Goal: Task Accomplishment & Management: Manage account settings

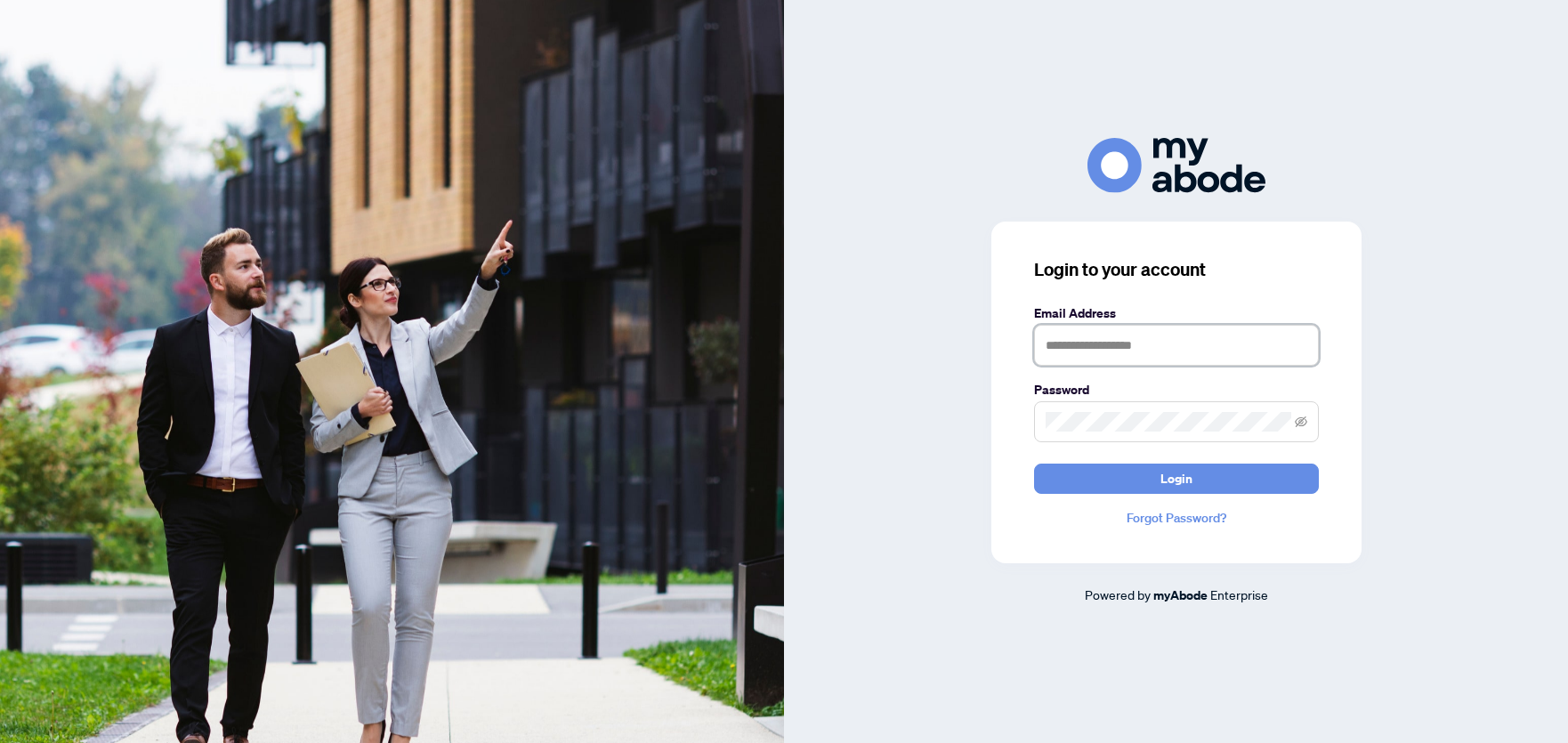
type input "**********"
click at [1194, 471] on button "Login" at bounding box center [1176, 479] width 285 height 31
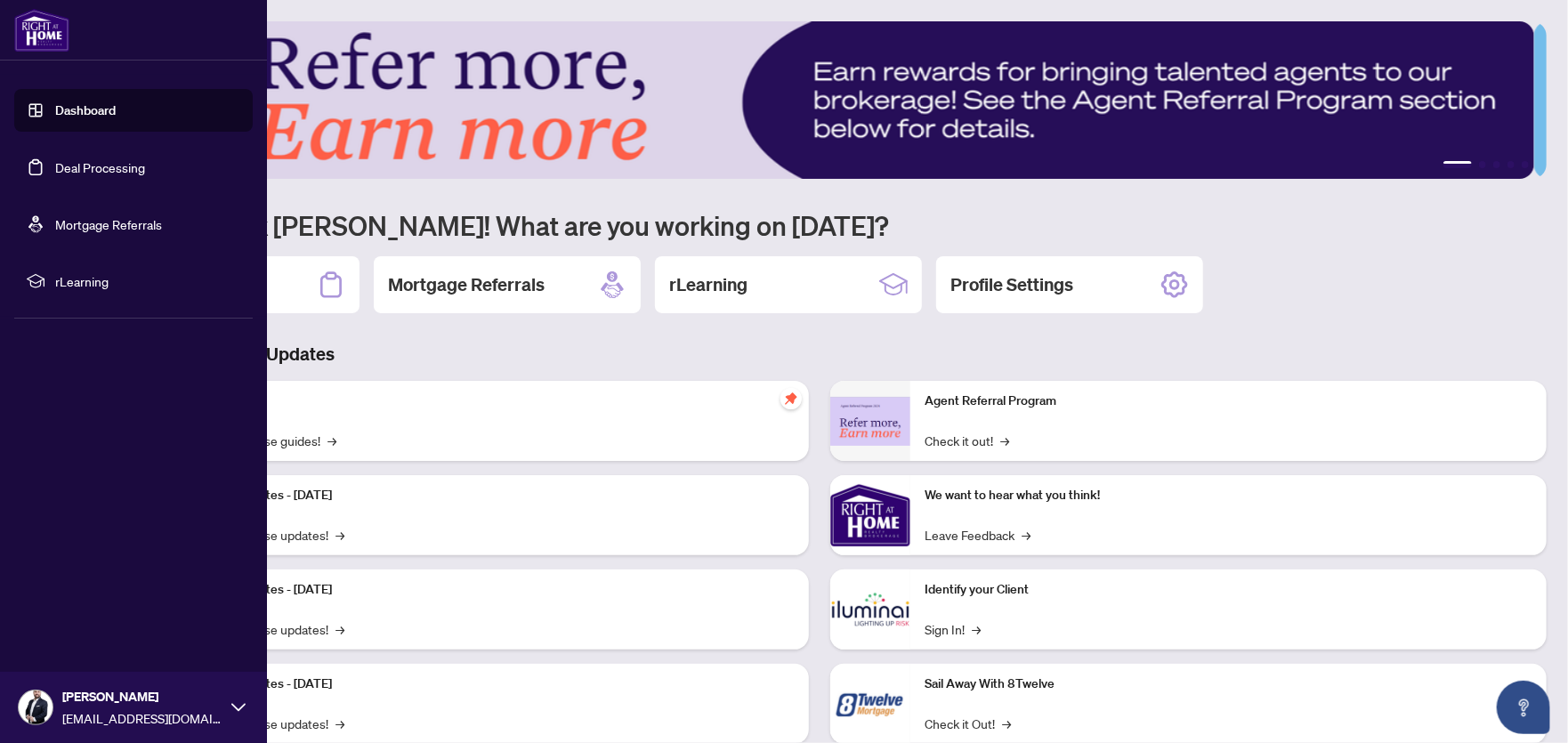
click at [55, 161] on link "Deal Processing" at bounding box center [100, 167] width 90 height 16
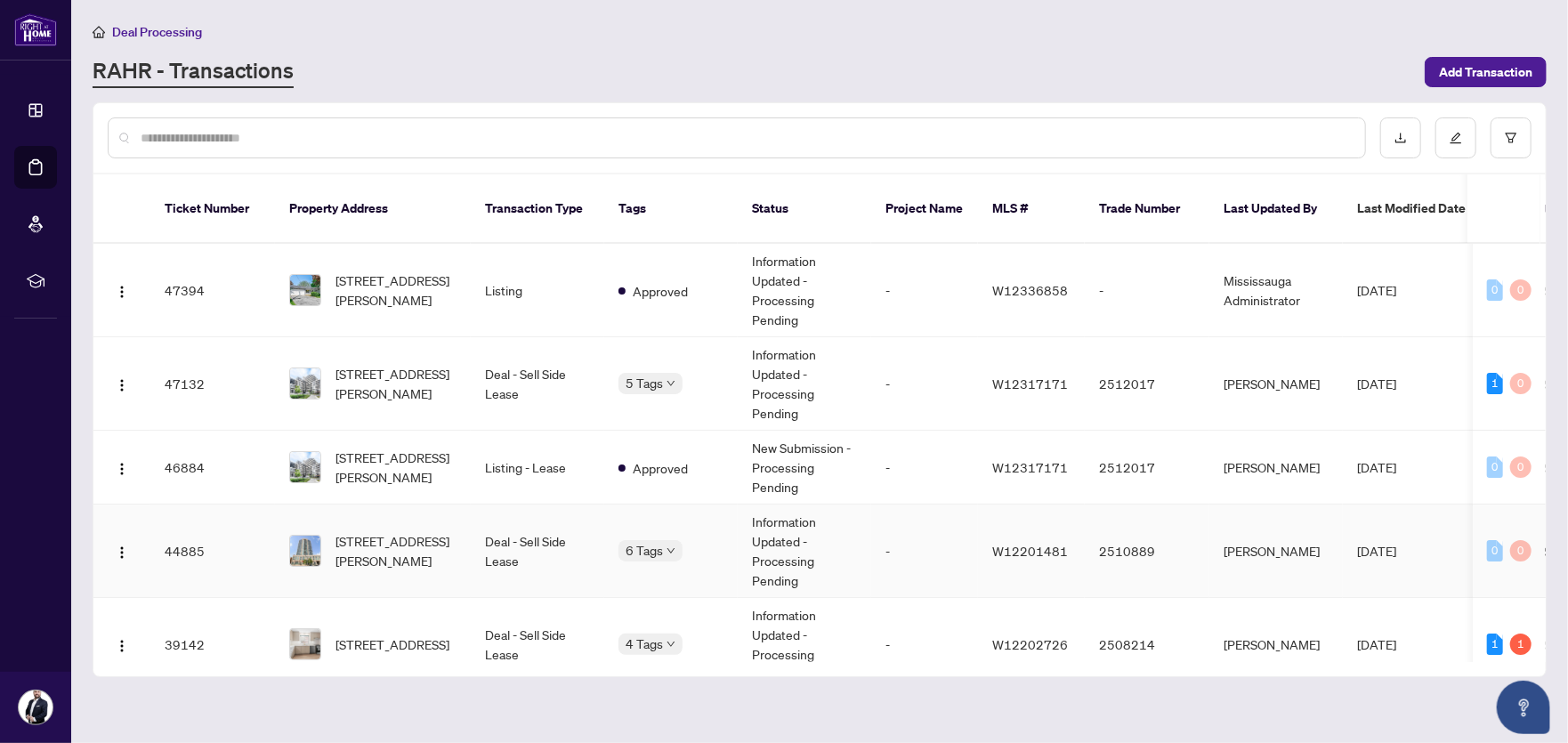
click at [370, 531] on span "[STREET_ADDRESS][PERSON_NAME]" at bounding box center [396, 550] width 121 height 39
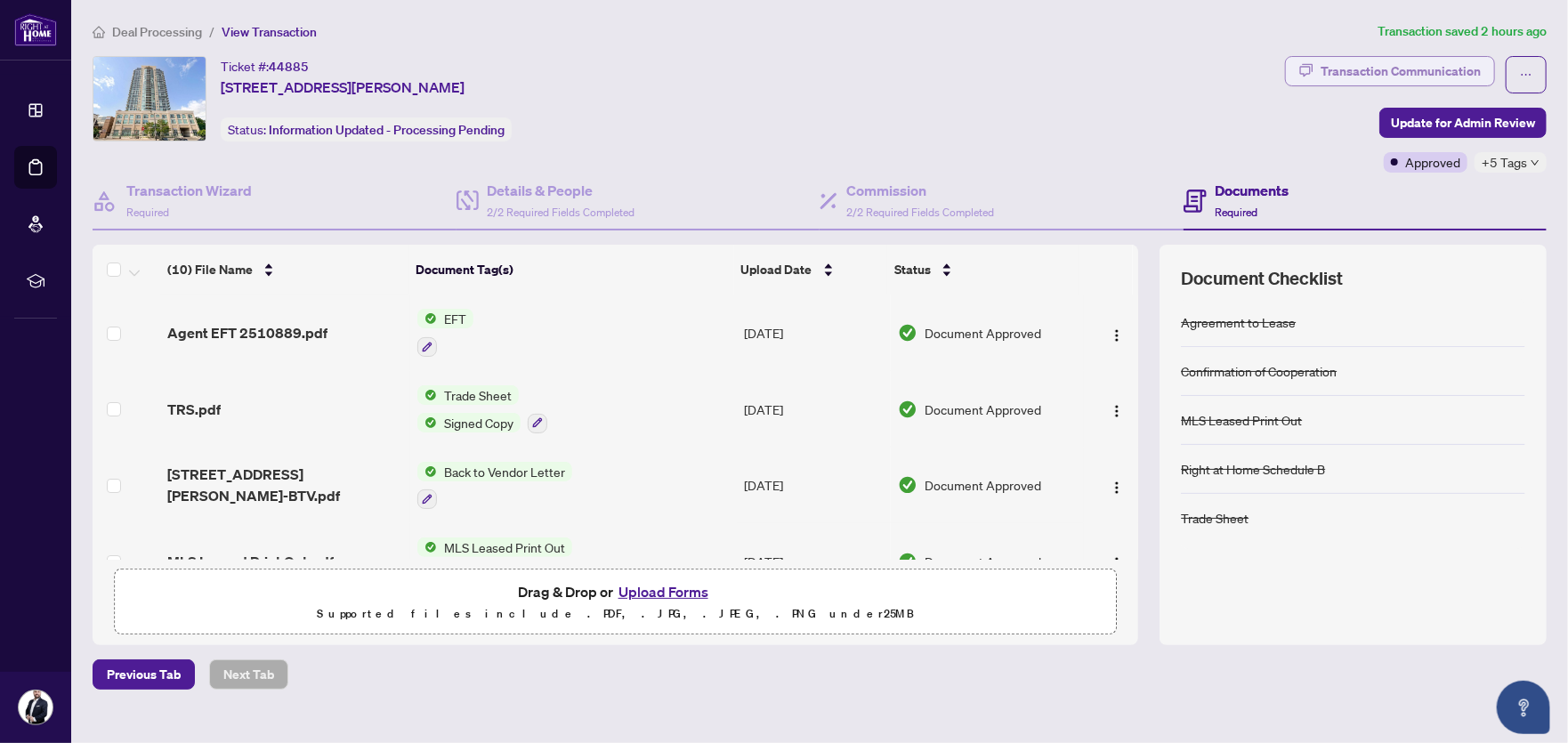
click at [1393, 69] on div "Transaction Communication" at bounding box center [1400, 71] width 160 height 29
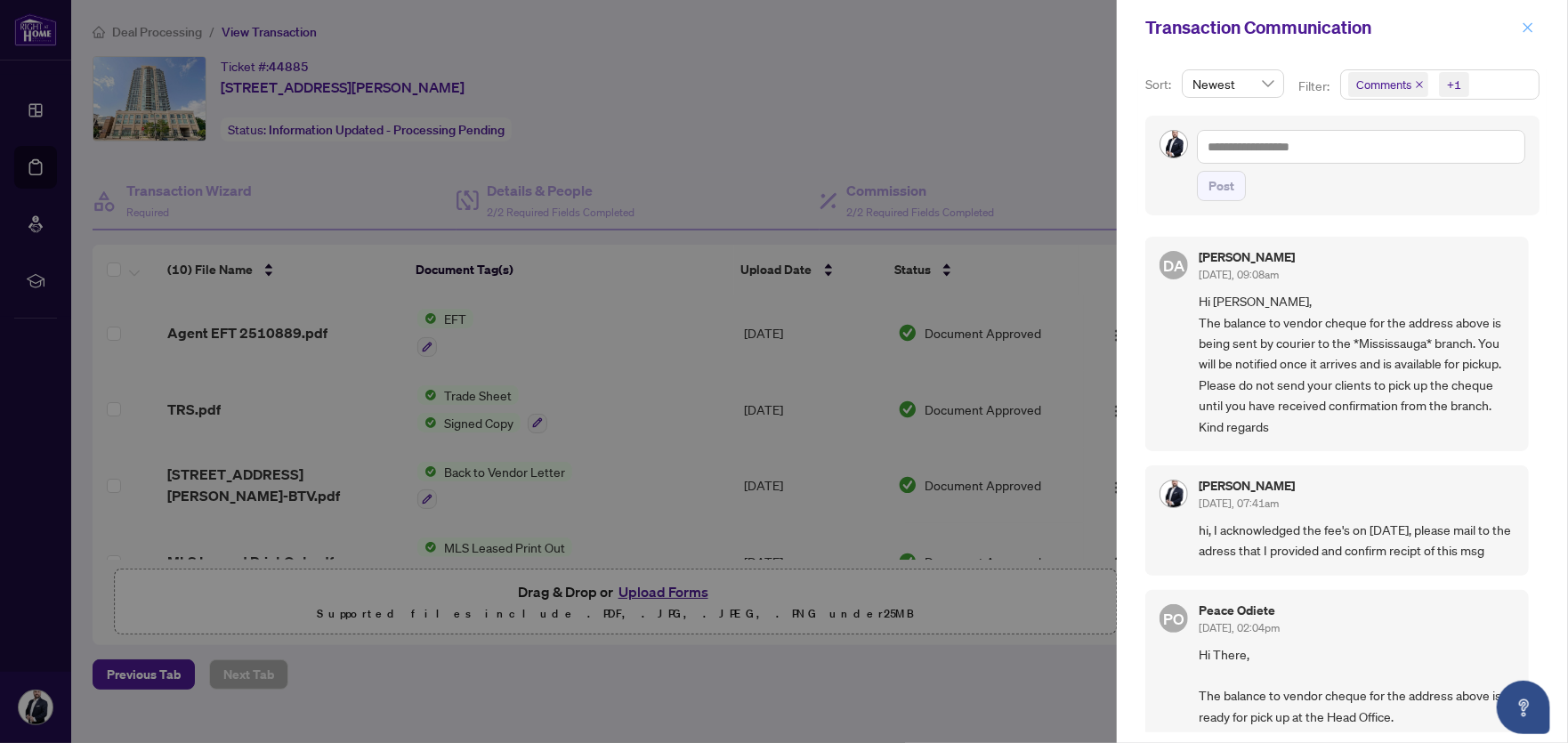
click at [1532, 31] on icon "close" at bounding box center [1529, 27] width 10 height 10
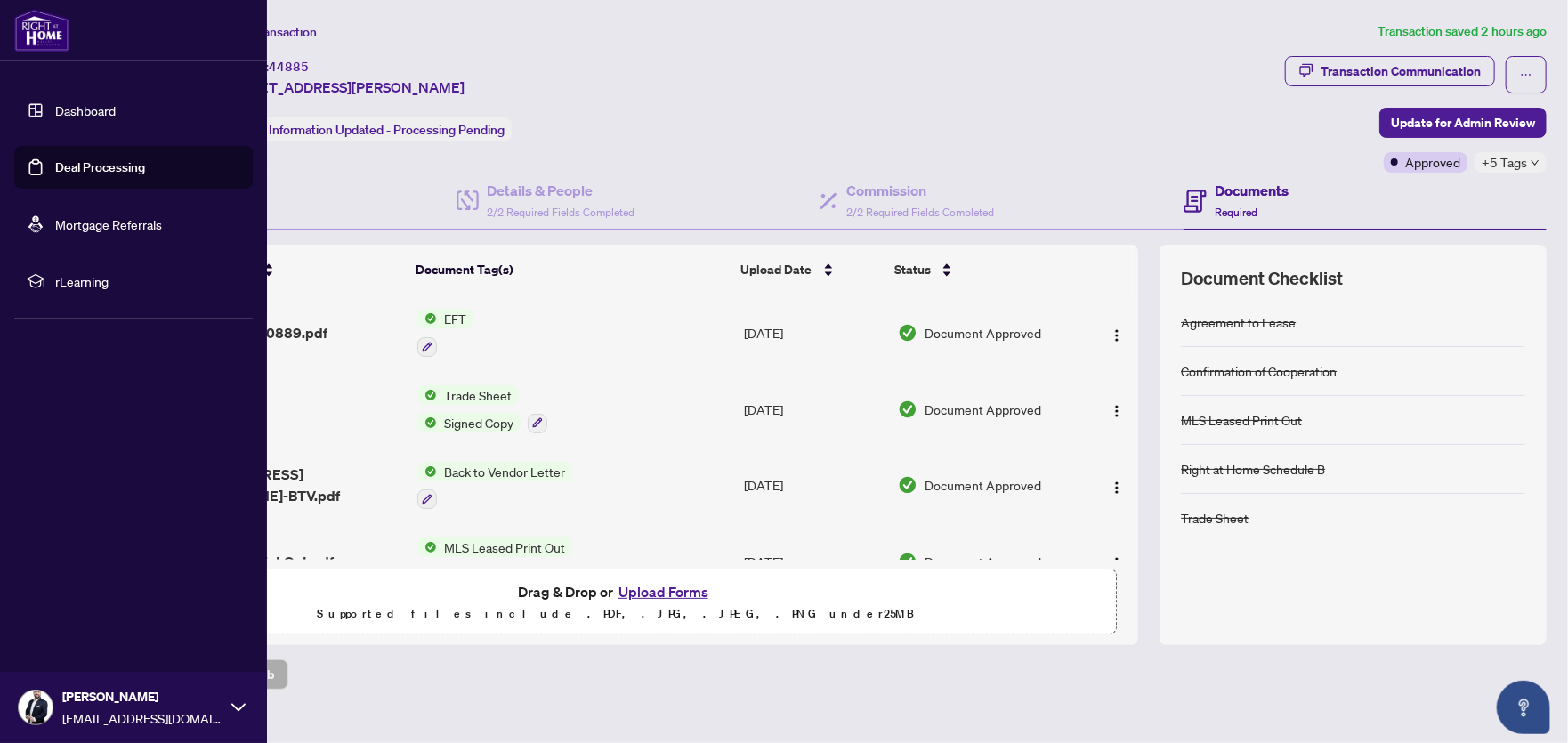
click at [67, 176] on link "Deal Processing" at bounding box center [100, 167] width 90 height 16
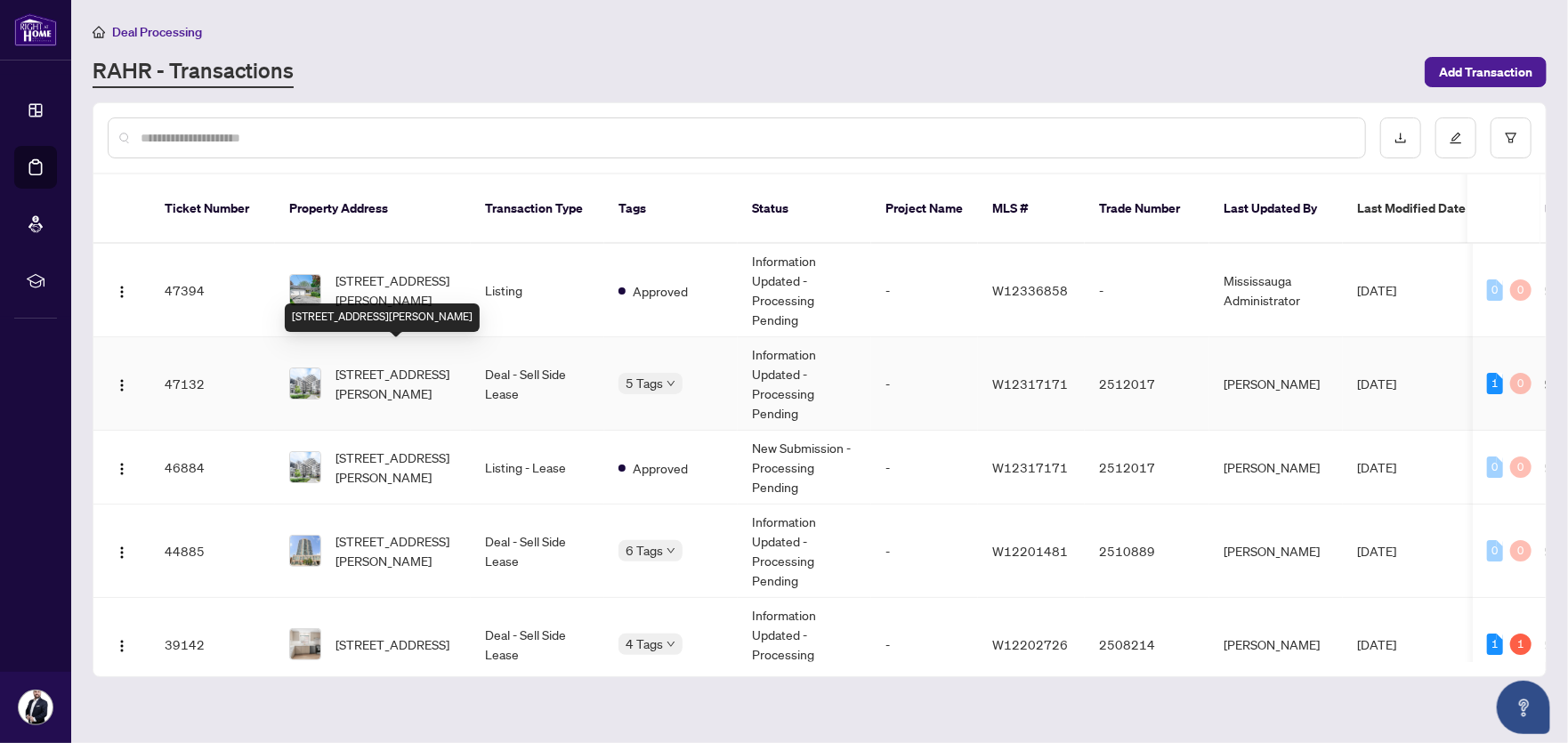
click at [403, 374] on span "[STREET_ADDRESS][PERSON_NAME]" at bounding box center [396, 383] width 121 height 39
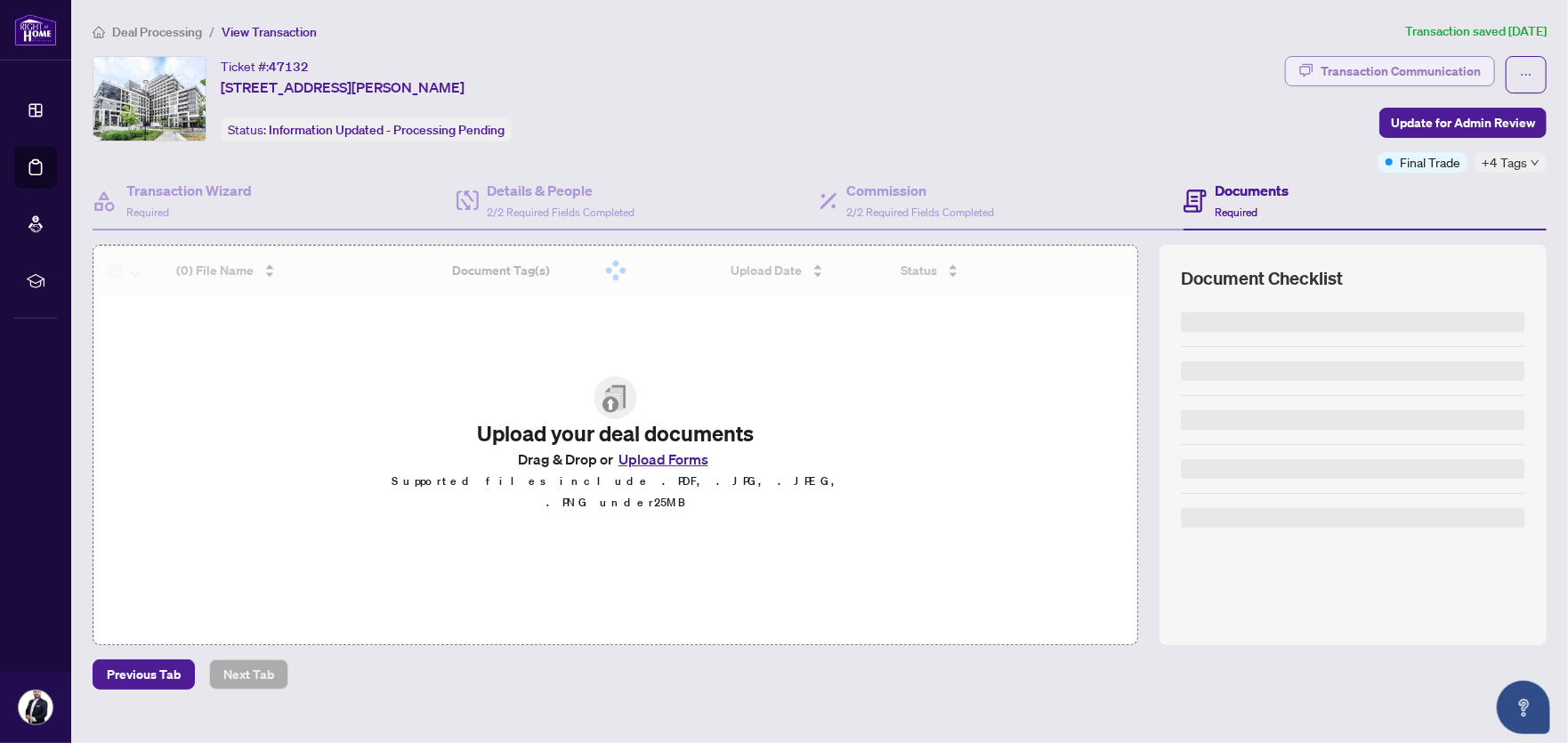
click at [1351, 72] on div "Transaction Communication" at bounding box center [1400, 71] width 160 height 29
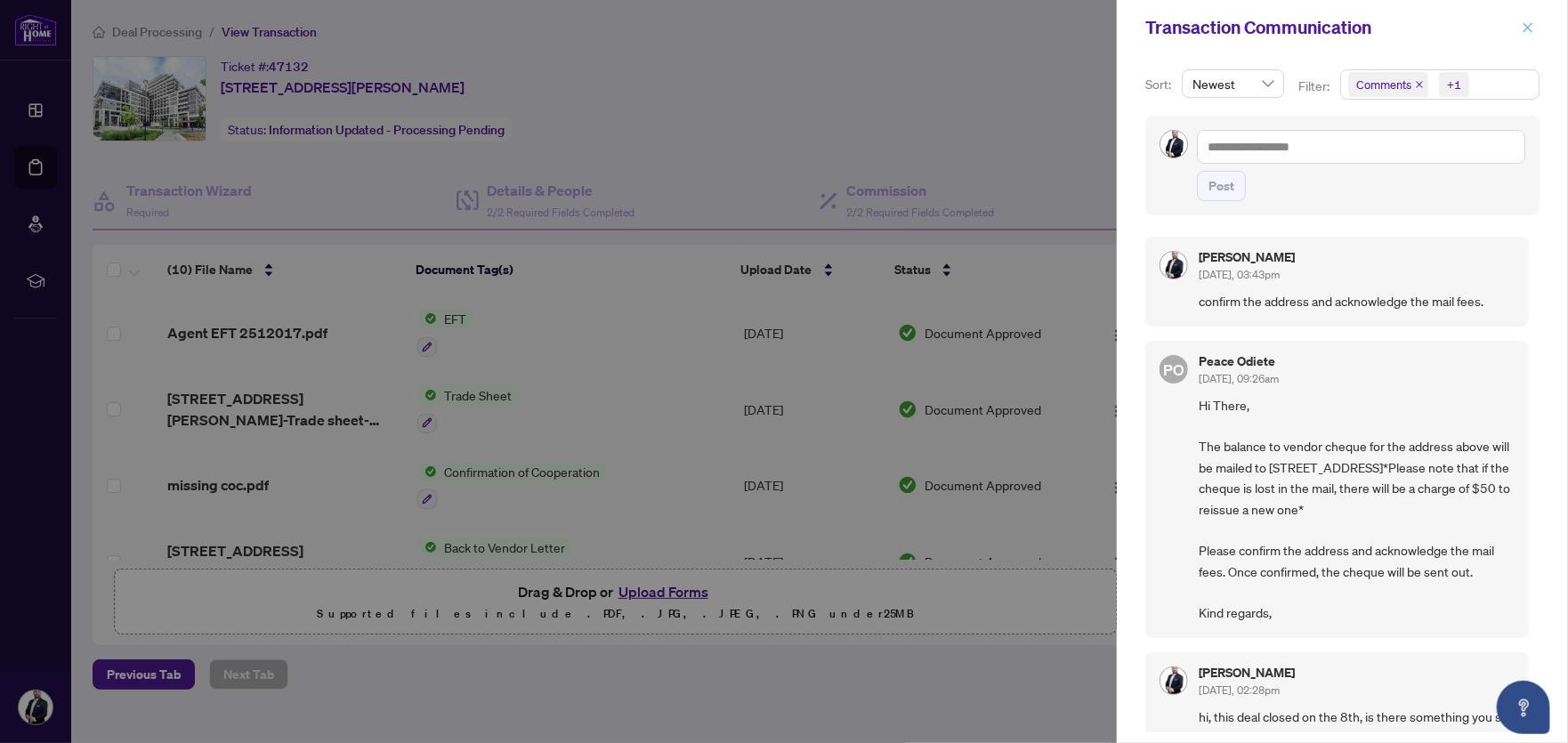
click at [1525, 29] on icon "close" at bounding box center [1529, 27] width 10 height 10
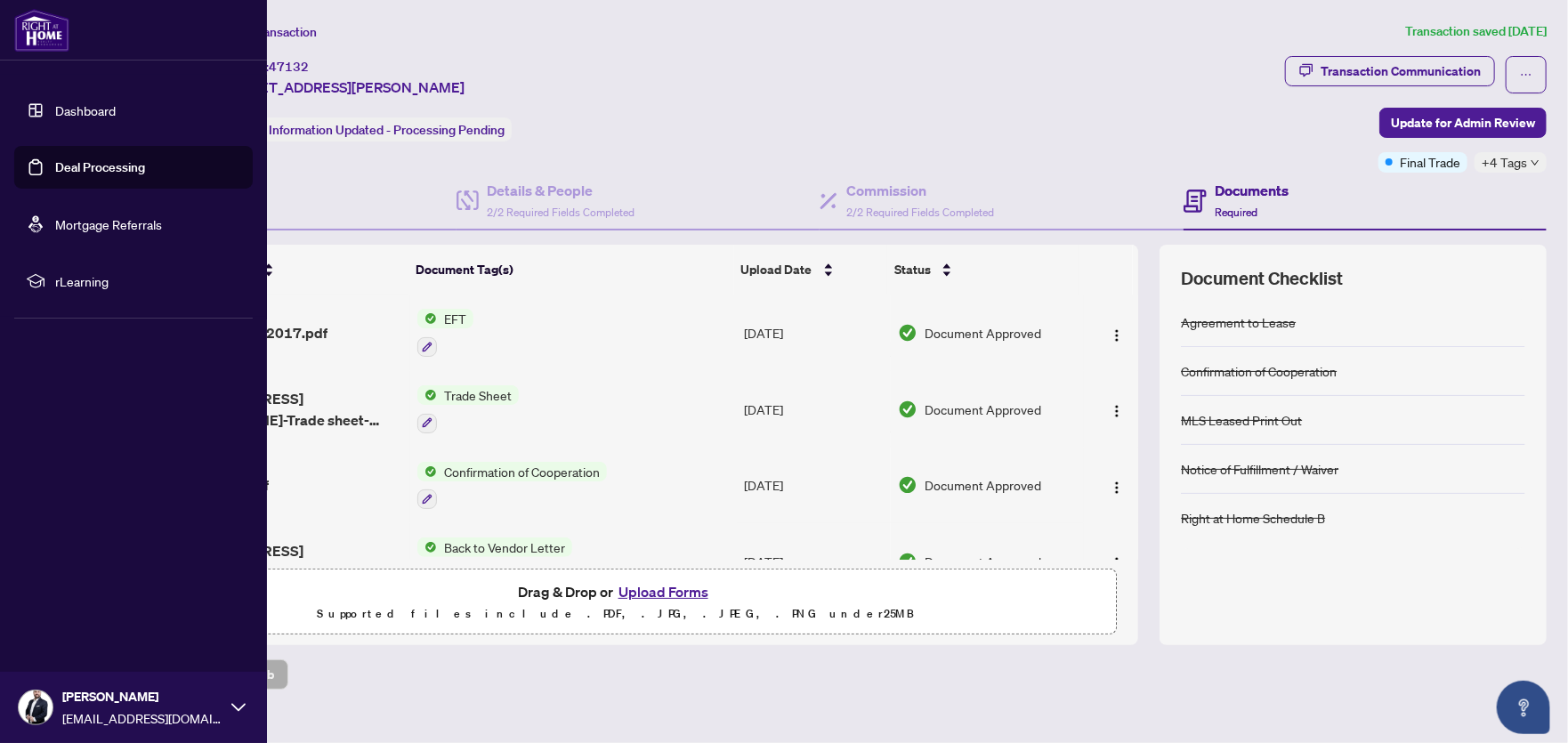
click at [95, 167] on link "Deal Processing" at bounding box center [100, 167] width 90 height 16
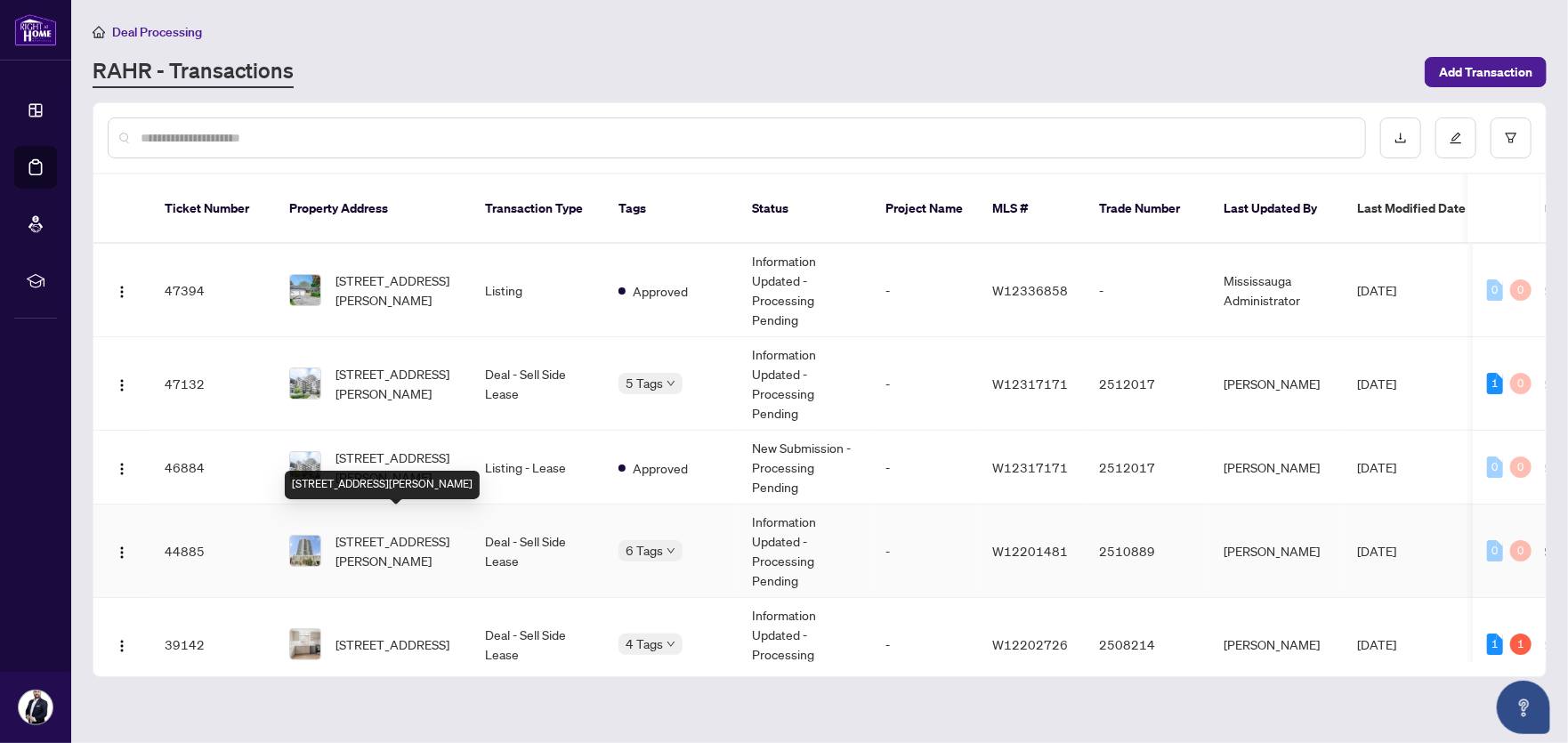
click at [389, 531] on span "[STREET_ADDRESS][PERSON_NAME]" at bounding box center [396, 550] width 121 height 39
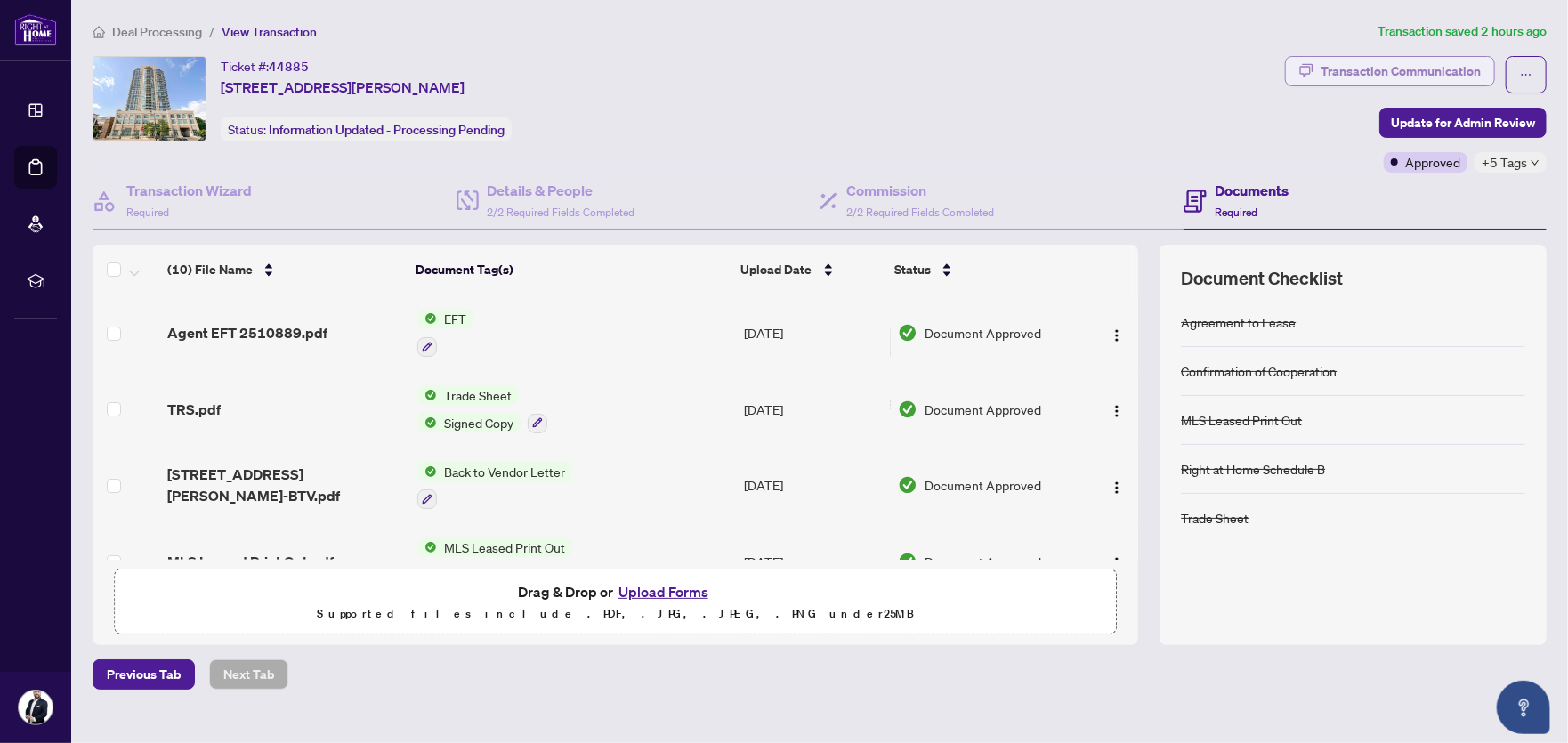
click at [1402, 70] on div "Transaction Communication" at bounding box center [1400, 71] width 160 height 29
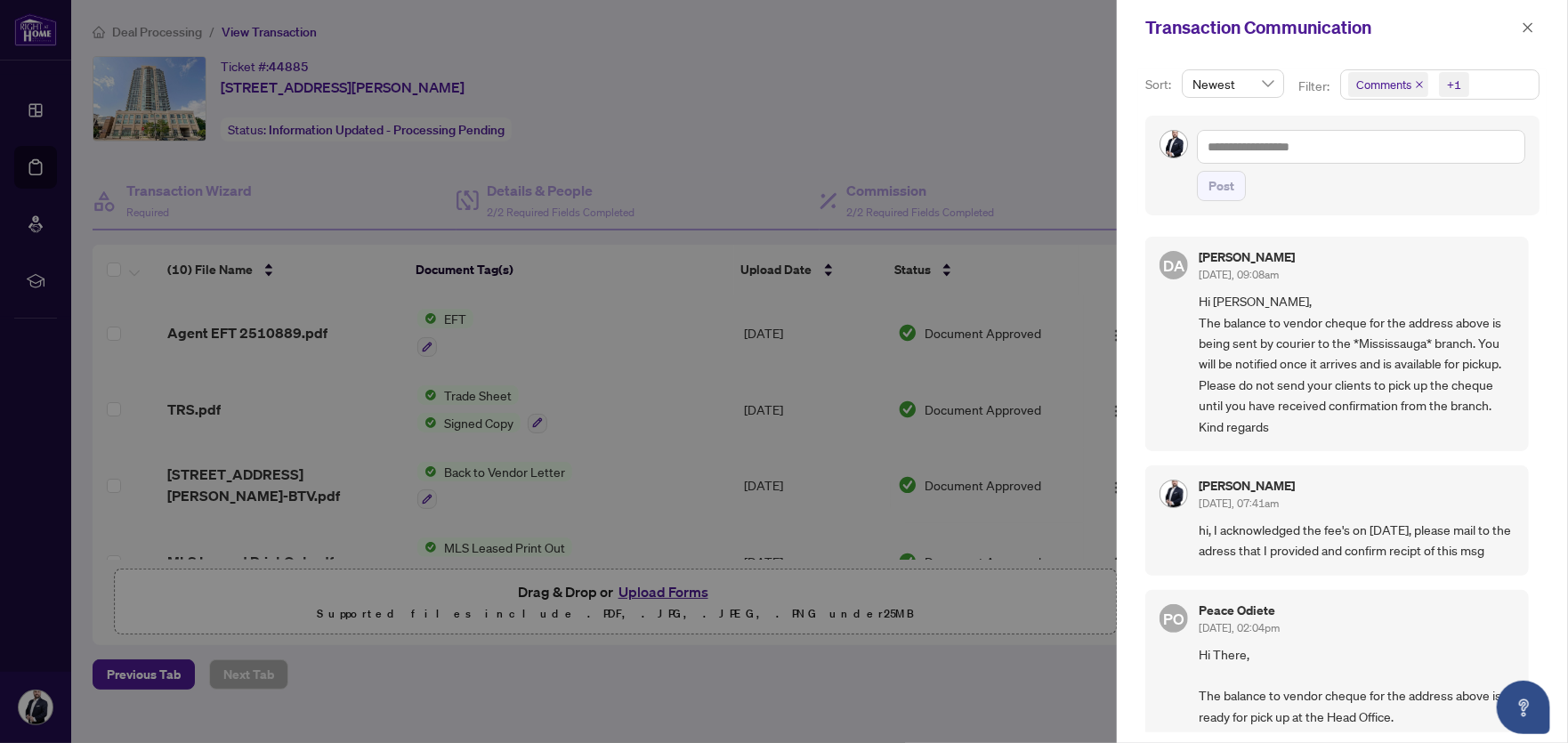
click at [915, 109] on div at bounding box center [784, 372] width 1568 height 743
click at [1529, 21] on icon "close" at bounding box center [1528, 27] width 12 height 12
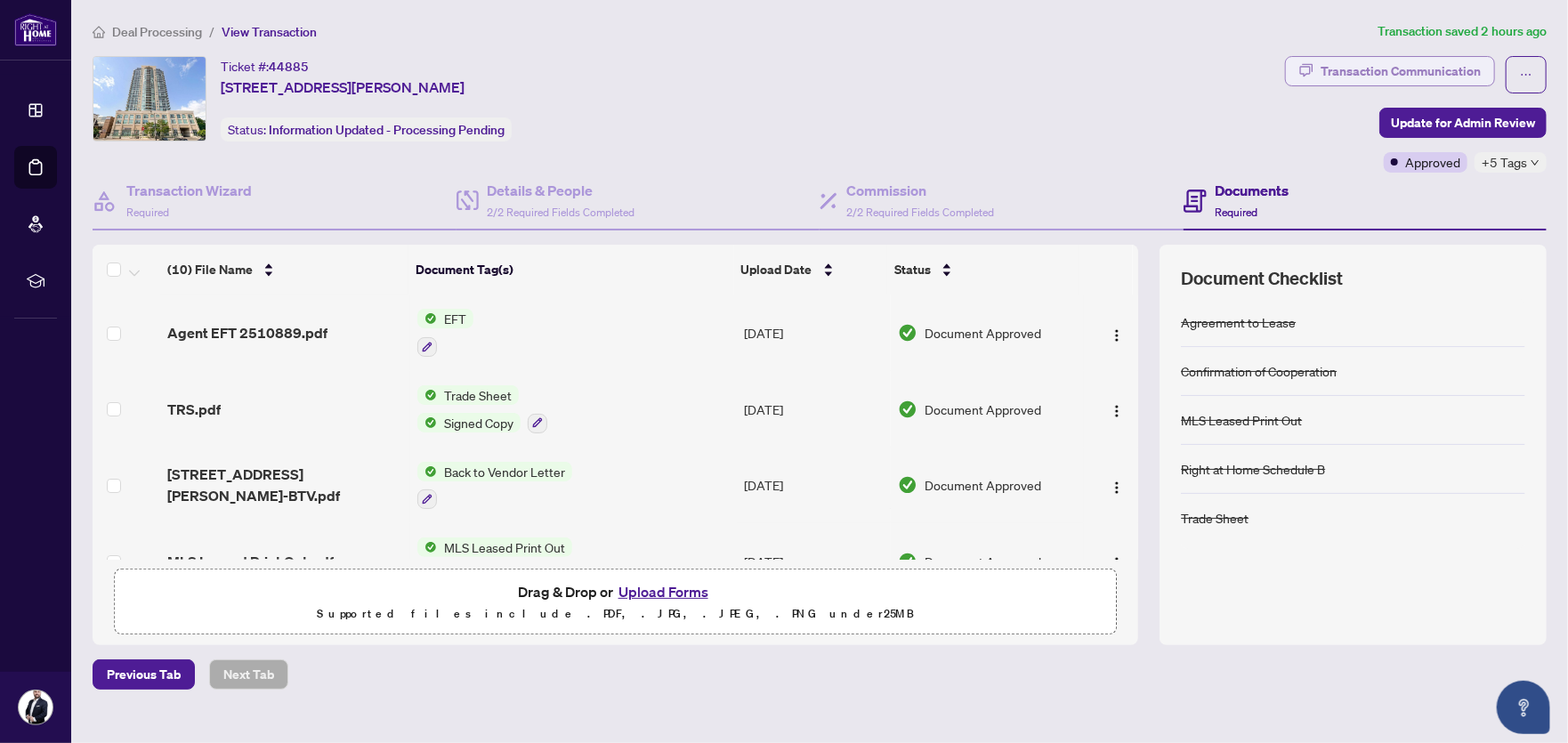
click at [1365, 64] on div "Transaction Communication" at bounding box center [1400, 71] width 160 height 29
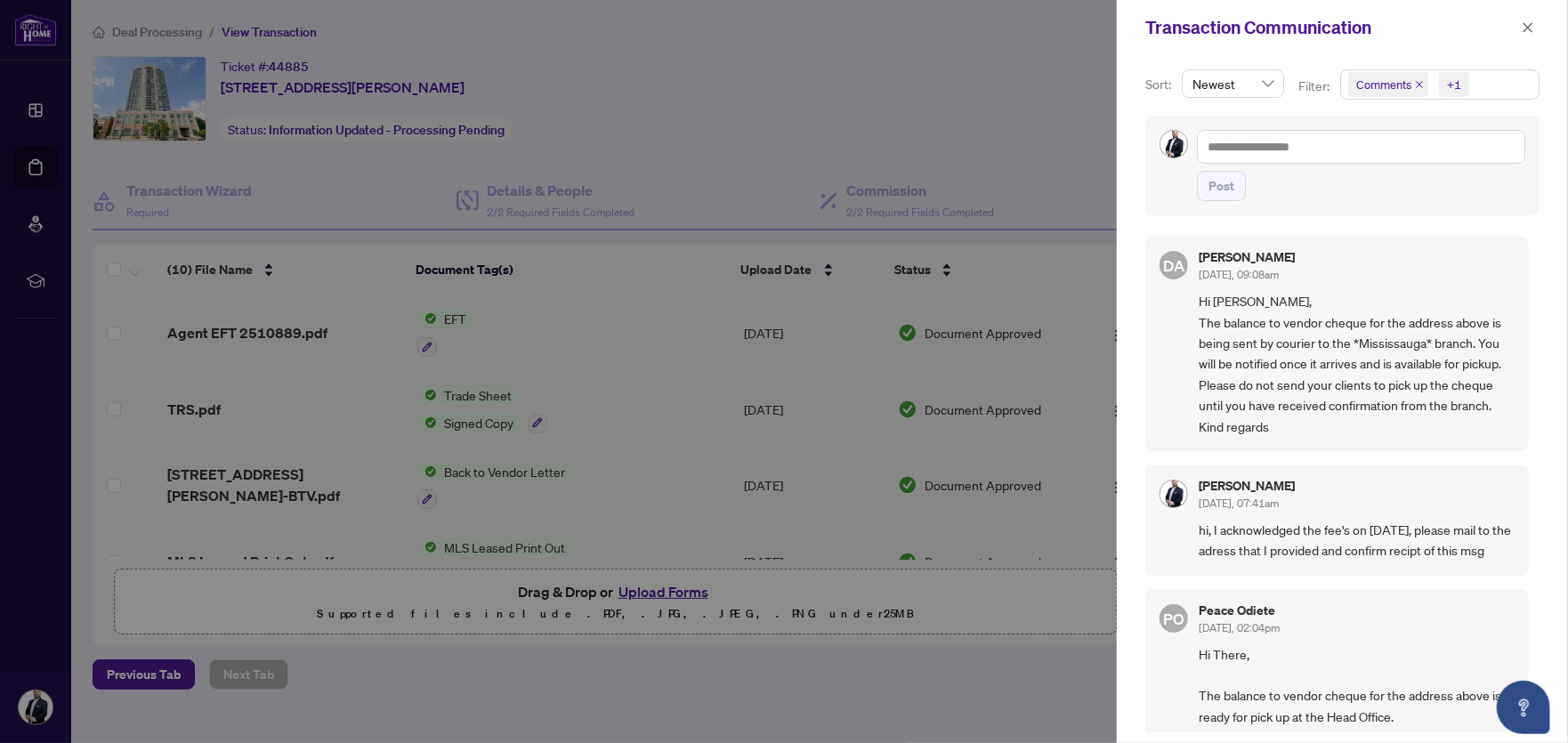
click at [1001, 54] on div at bounding box center [784, 372] width 1568 height 743
click at [1527, 26] on icon "close" at bounding box center [1529, 27] width 10 height 10
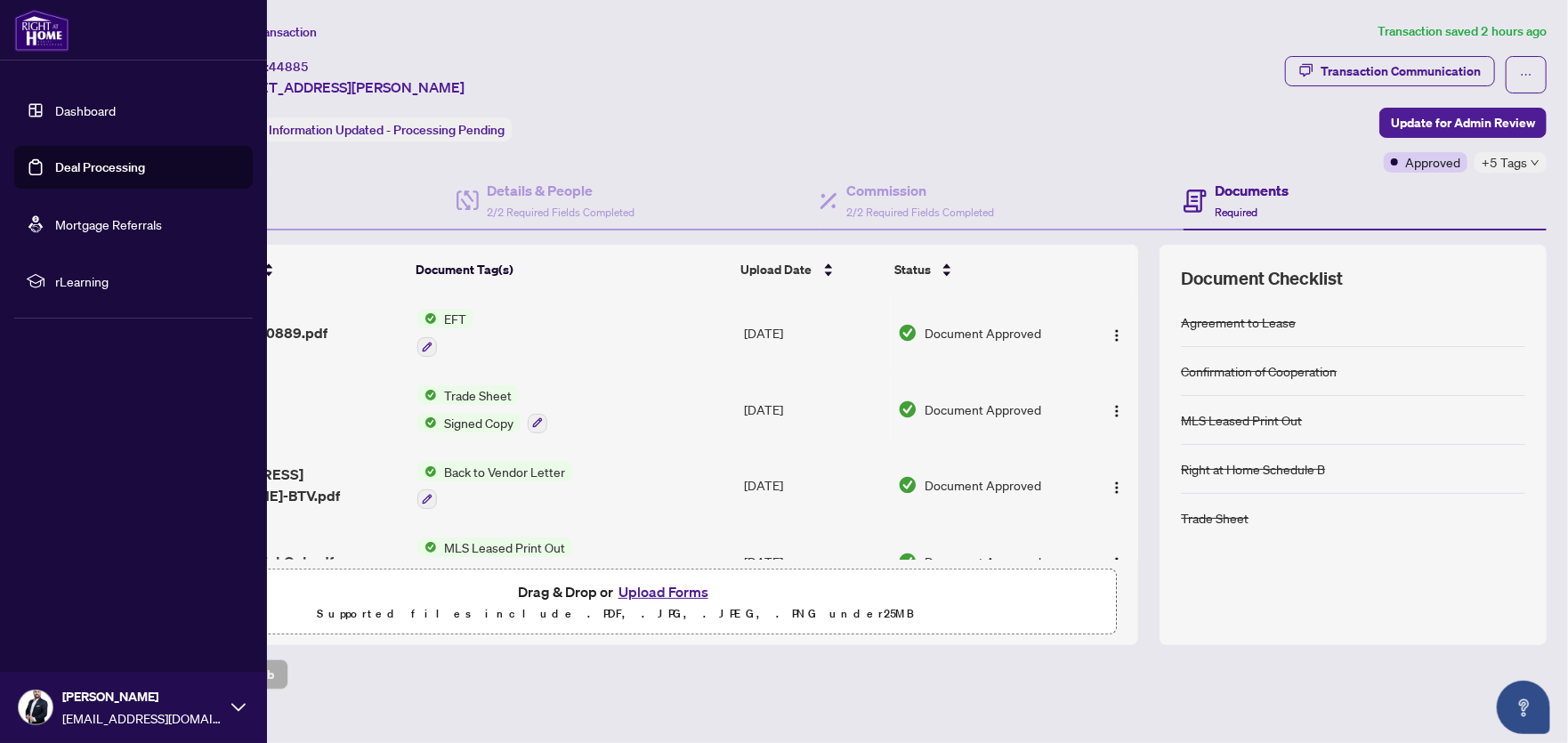
click at [64, 169] on link "Deal Processing" at bounding box center [100, 167] width 90 height 16
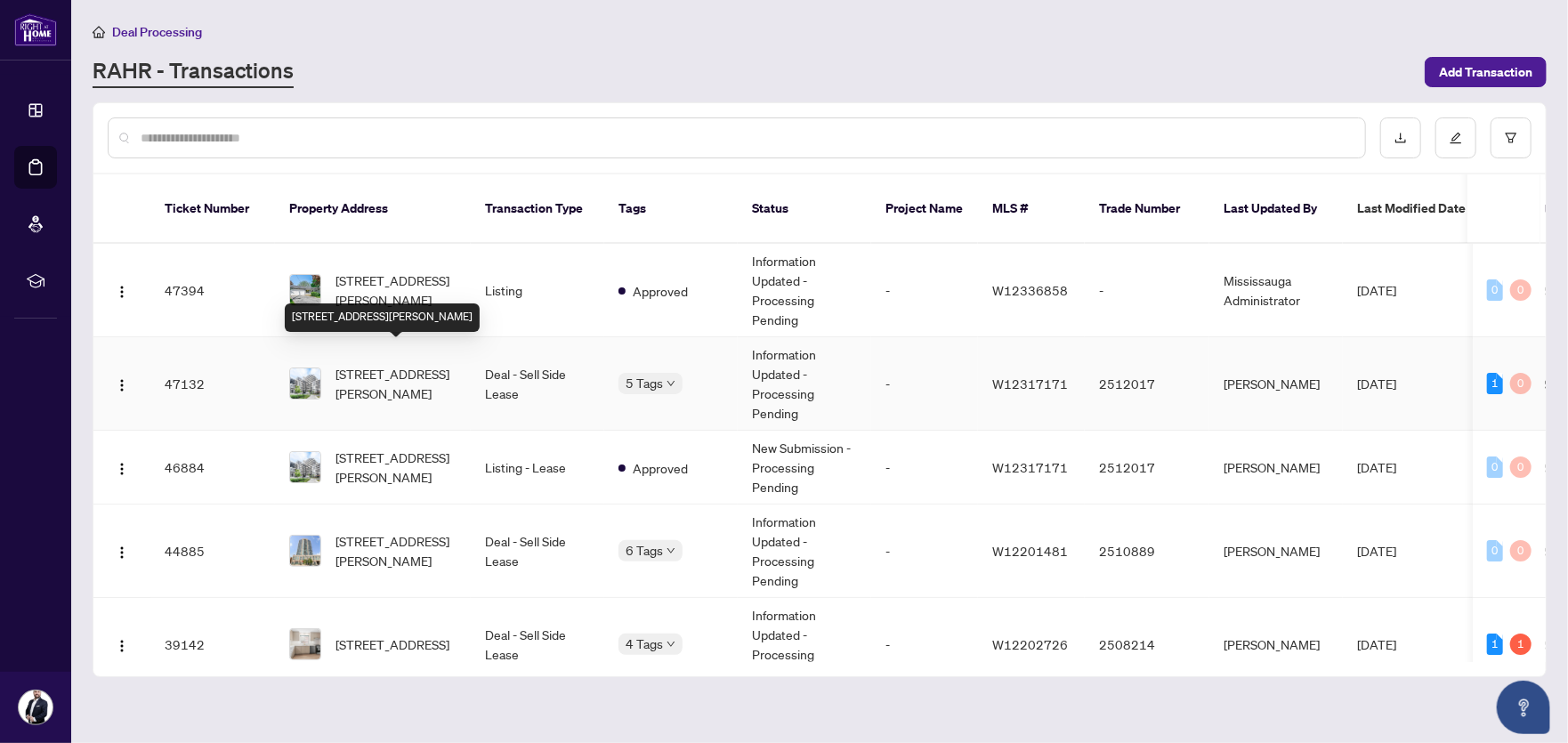
click at [379, 372] on span "[STREET_ADDRESS][PERSON_NAME]" at bounding box center [396, 383] width 121 height 39
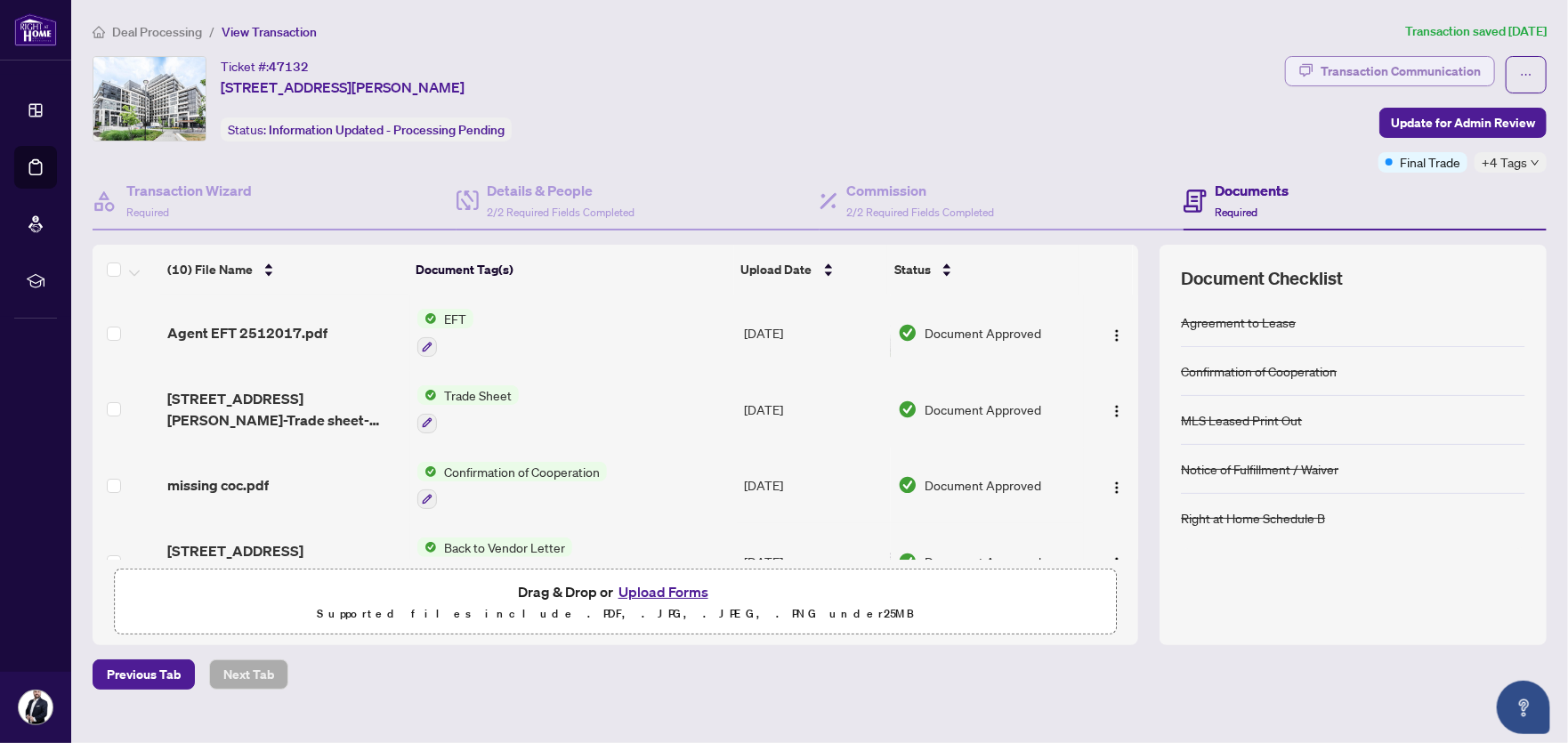
click at [1396, 68] on div "Transaction Communication" at bounding box center [1400, 71] width 160 height 29
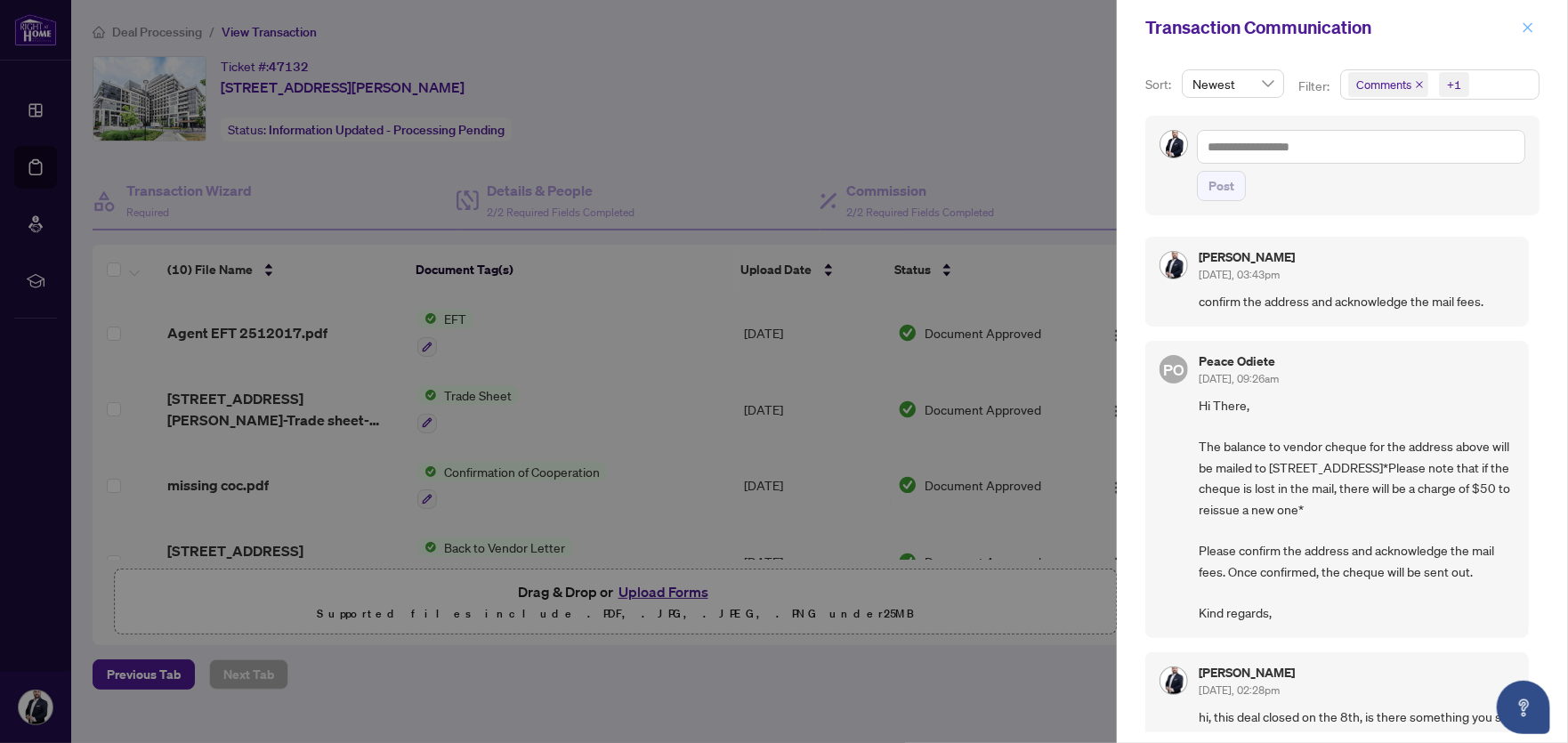
click at [1525, 27] on icon "close" at bounding box center [1528, 27] width 12 height 12
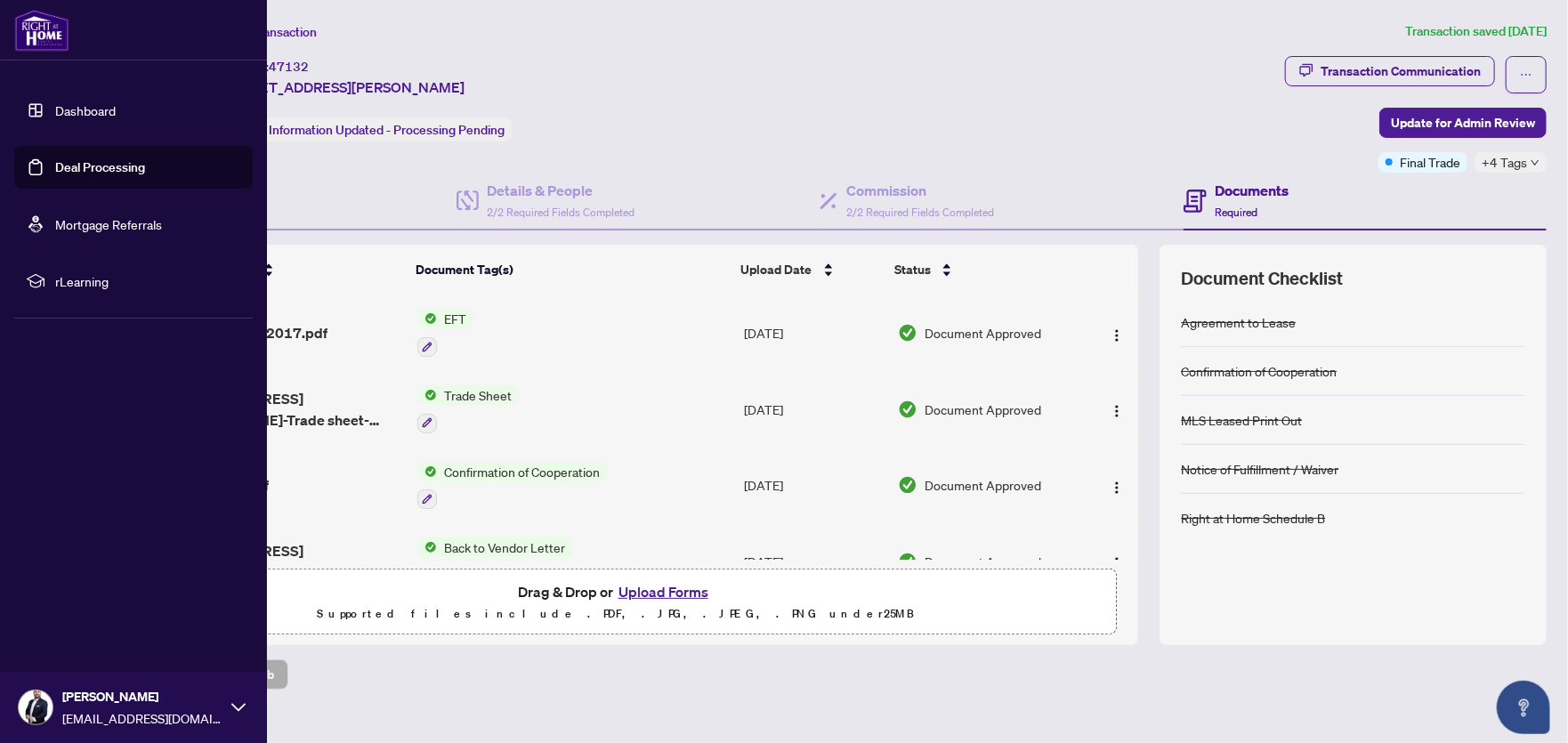
click at [99, 169] on link "Deal Processing" at bounding box center [100, 167] width 90 height 16
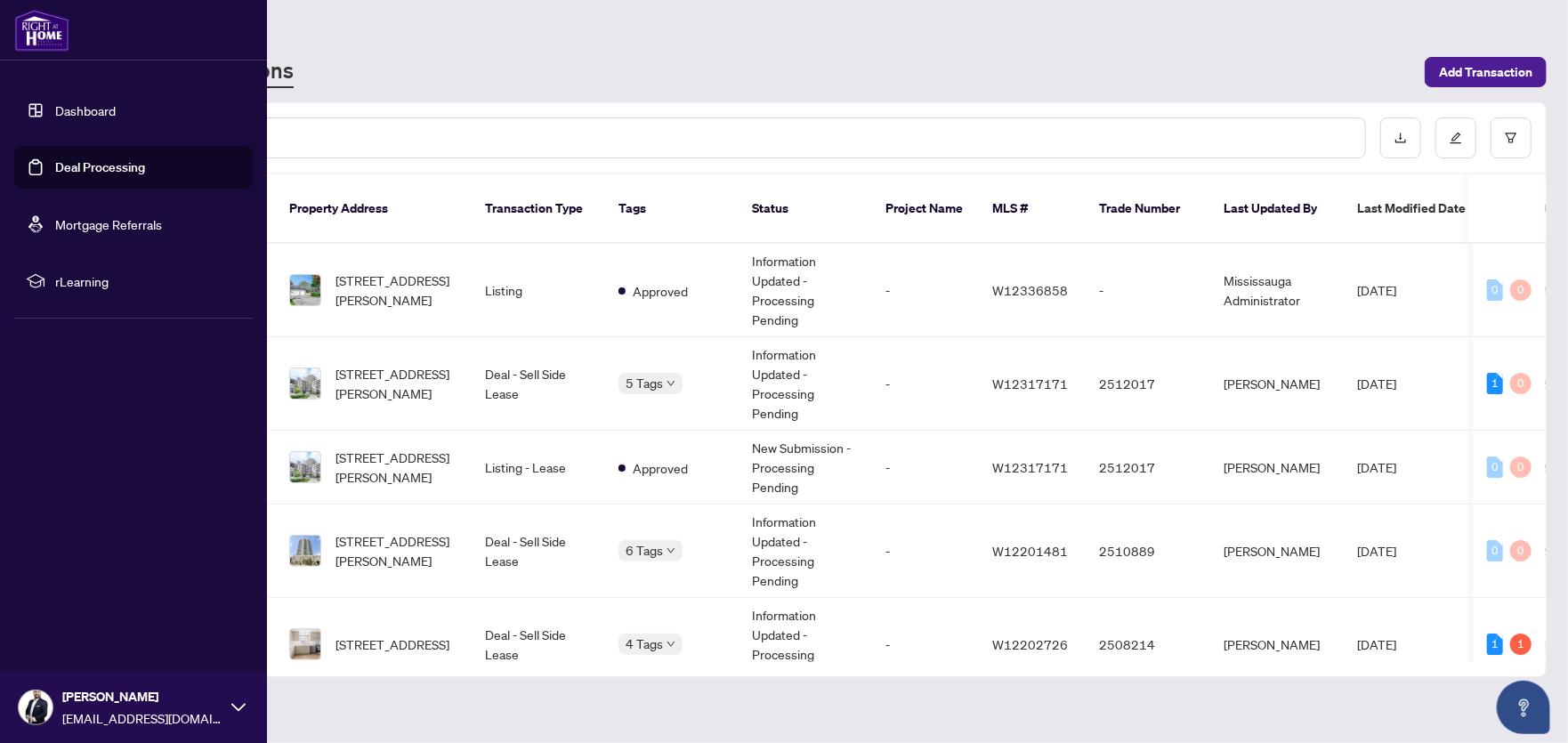
click at [235, 712] on icon at bounding box center [238, 707] width 14 height 14
click at [95, 601] on button "Logout" at bounding box center [133, 602] width 238 height 31
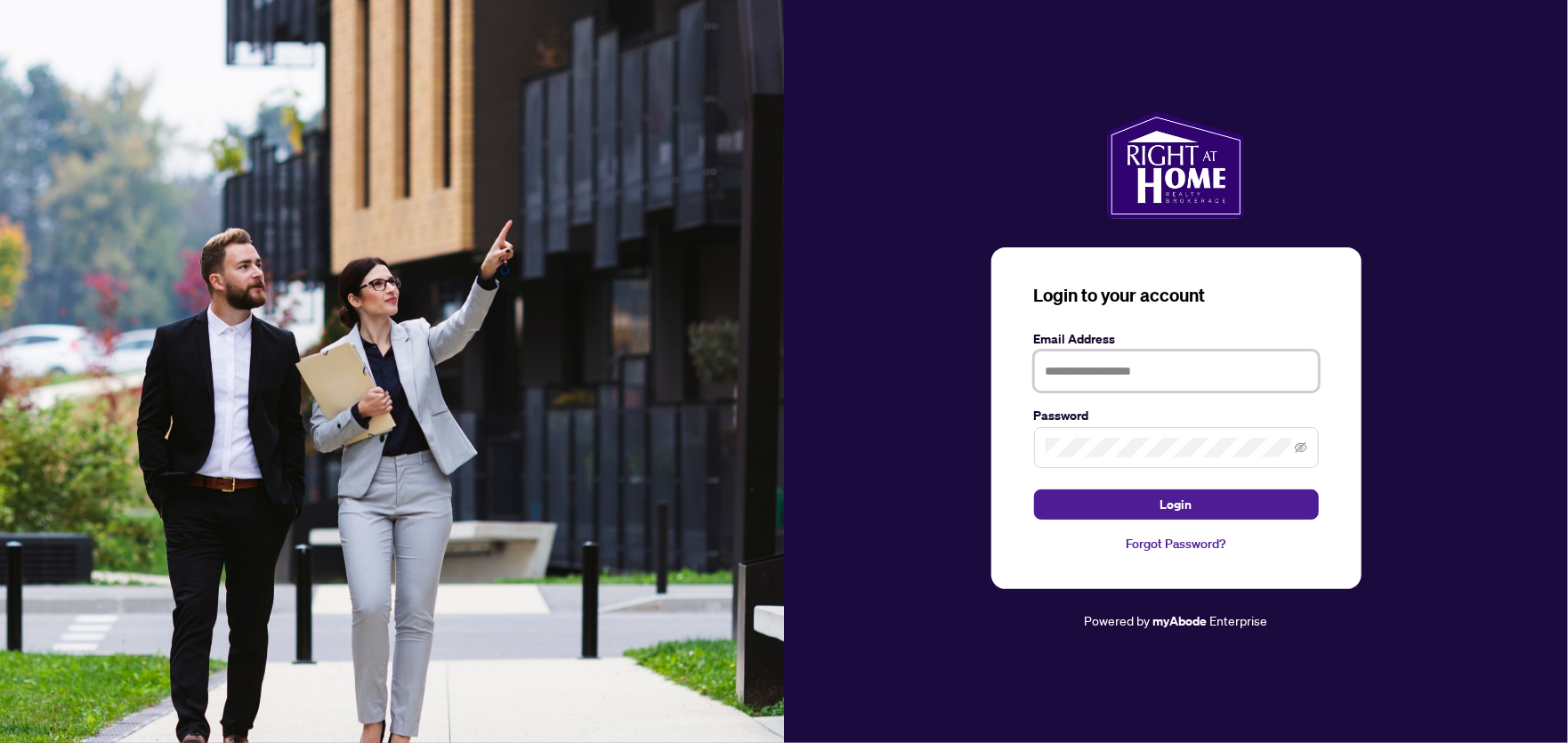
type input "**********"
